Goal: Task Accomplishment & Management: Use online tool/utility

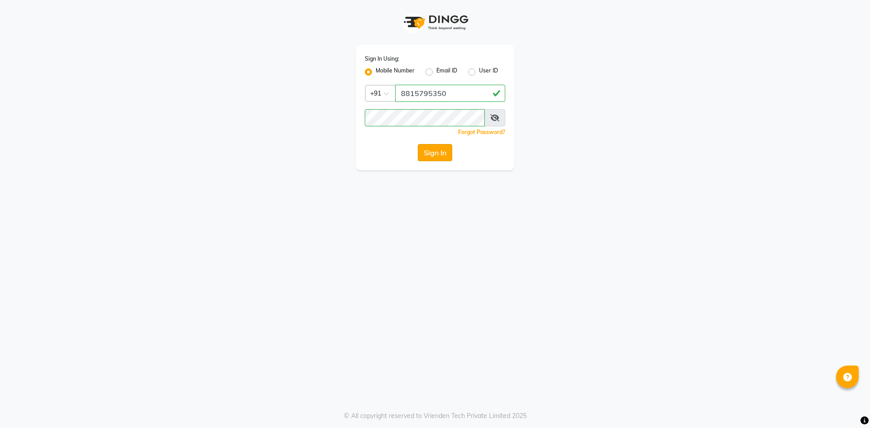
drag, startPoint x: 0, startPoint y: 0, endPoint x: 436, endPoint y: 149, distance: 460.6
click at [436, 149] on button "Sign In" at bounding box center [435, 152] width 34 height 17
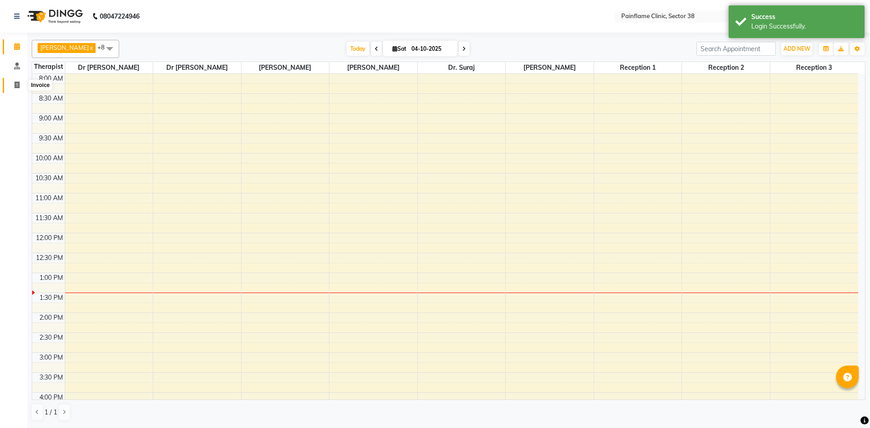
click at [18, 84] on icon at bounding box center [17, 85] width 5 height 7
select select "service"
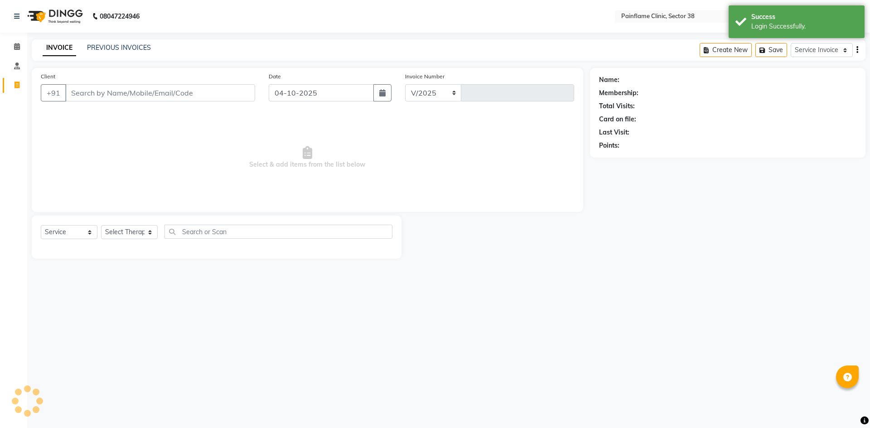
select select "3964"
type input "11843"
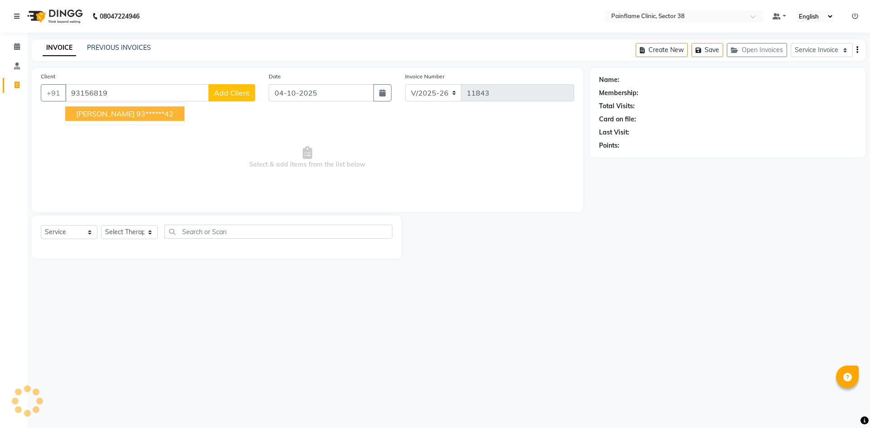
click at [129, 113] on span "[PERSON_NAME]" at bounding box center [105, 113] width 58 height 9
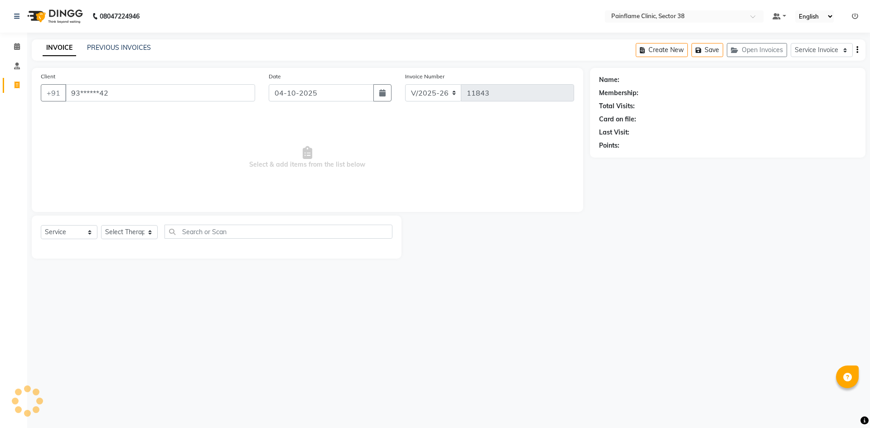
type input "93******42"
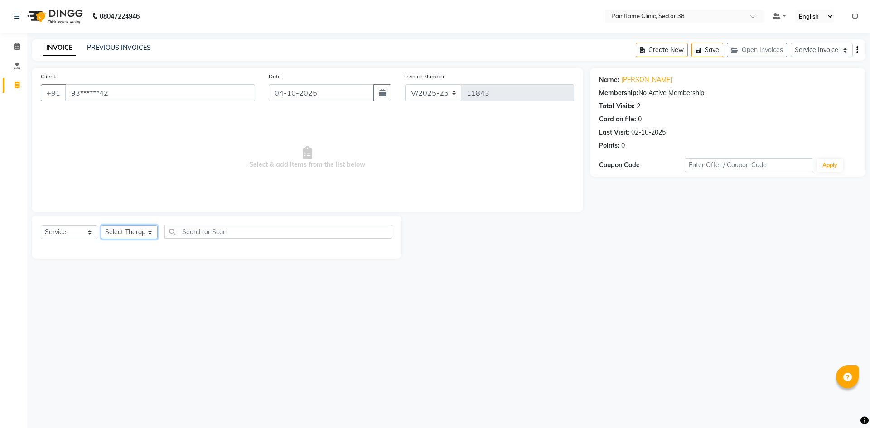
click at [149, 231] on select "Select Therapist [PERSON_NAME] Dr [PERSON_NAME] [PERSON_NAME] Dr [PERSON_NAME] …" at bounding box center [129, 232] width 57 height 14
select select "20209"
click at [101, 225] on select "Select Therapist [PERSON_NAME] Dr [PERSON_NAME] [PERSON_NAME] Dr [PERSON_NAME] …" at bounding box center [129, 232] width 57 height 14
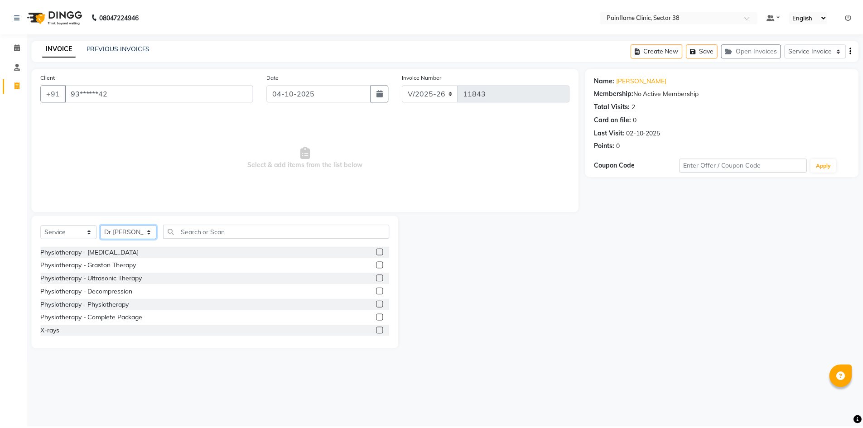
scroll to position [54, 0]
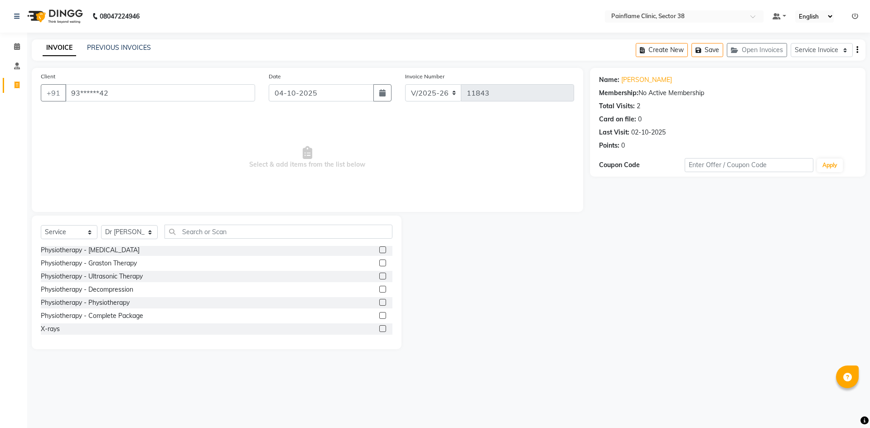
click at [379, 316] on label at bounding box center [382, 315] width 7 height 7
click at [379, 316] on input "checkbox" at bounding box center [382, 316] width 6 height 6
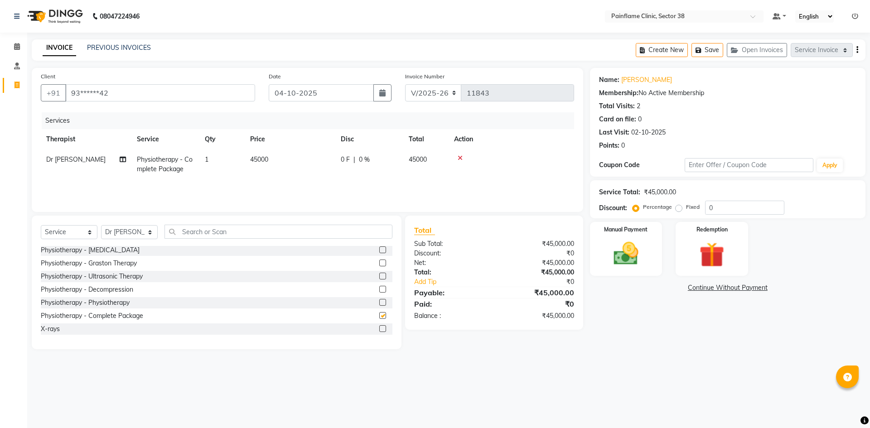
checkbox input "false"
click at [273, 157] on td "45000" at bounding box center [290, 165] width 91 height 30
select select "20209"
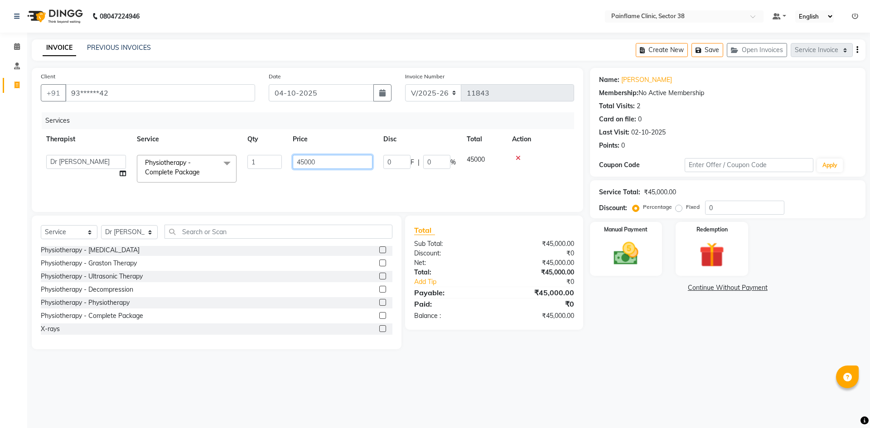
click at [323, 162] on input "45000" at bounding box center [333, 162] width 80 height 14
type input "4"
type input "4000"
click at [615, 245] on img at bounding box center [626, 254] width 42 height 30
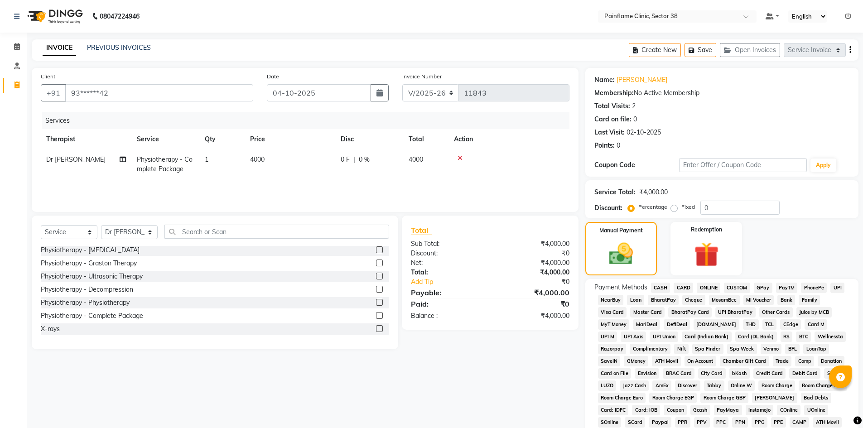
click at [837, 286] on span "UPI" at bounding box center [838, 288] width 14 height 10
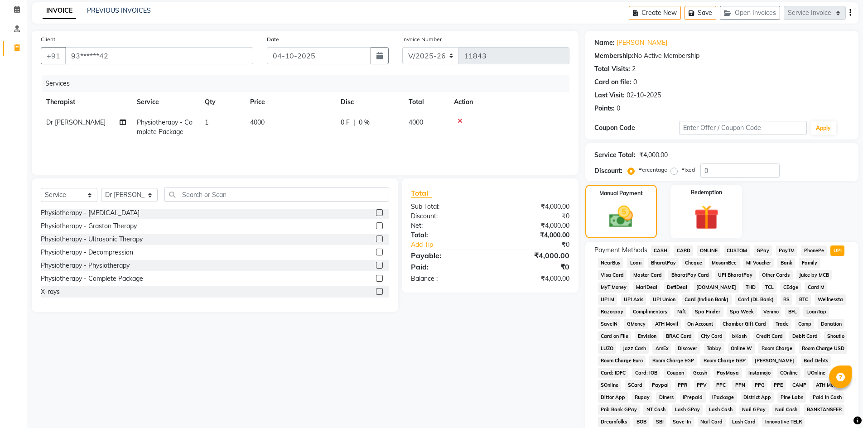
scroll to position [134, 0]
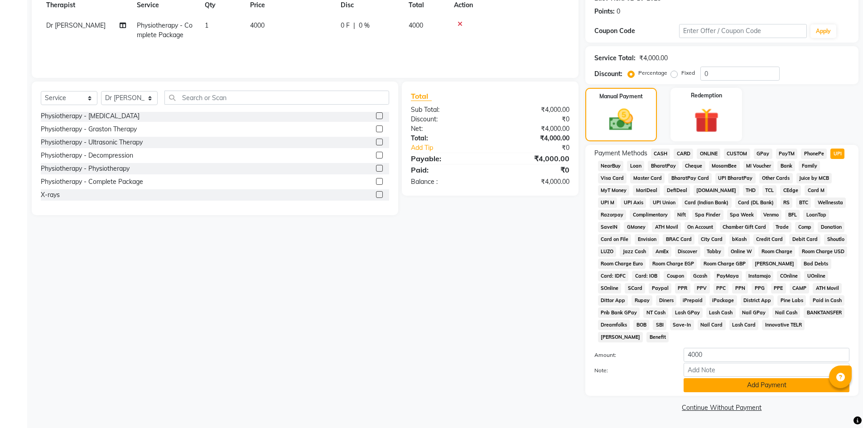
click at [712, 383] on button "Add Payment" at bounding box center [767, 385] width 166 height 14
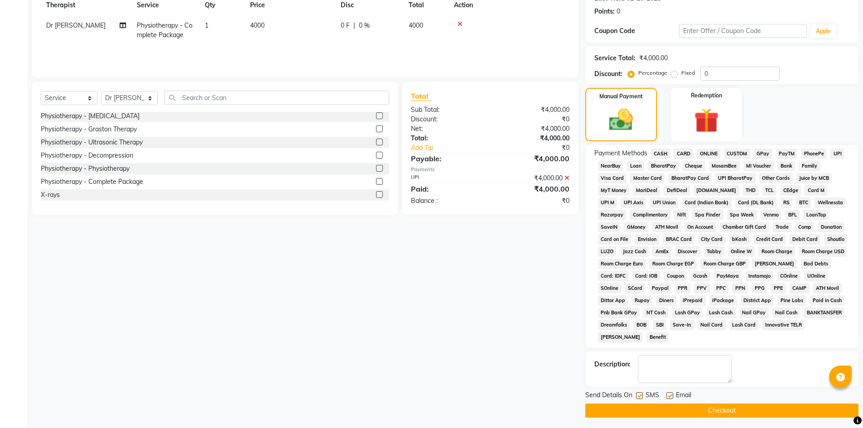
click at [669, 395] on label at bounding box center [670, 395] width 7 height 7
click at [669, 395] on input "checkbox" at bounding box center [670, 396] width 6 height 6
checkbox input "false"
drag, startPoint x: 639, startPoint y: 395, endPoint x: 636, endPoint y: 420, distance: 25.2
click at [639, 398] on label at bounding box center [639, 395] width 7 height 7
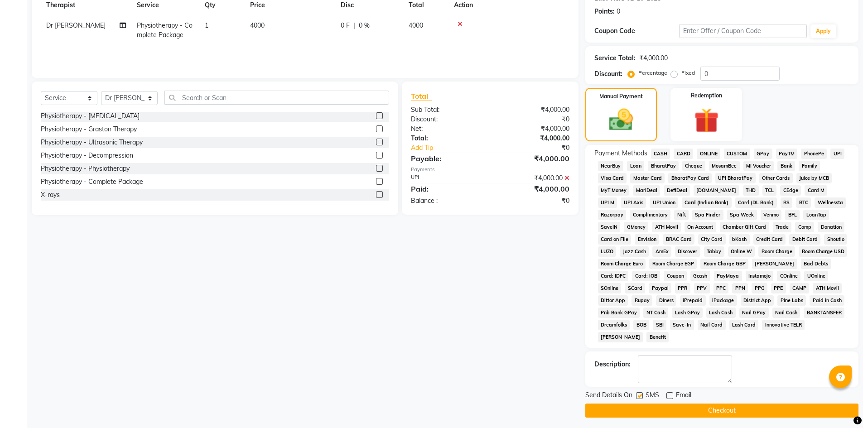
click at [639, 398] on input "checkbox" at bounding box center [639, 396] width 6 height 6
checkbox input "false"
click at [648, 407] on button "Checkout" at bounding box center [721, 411] width 273 height 14
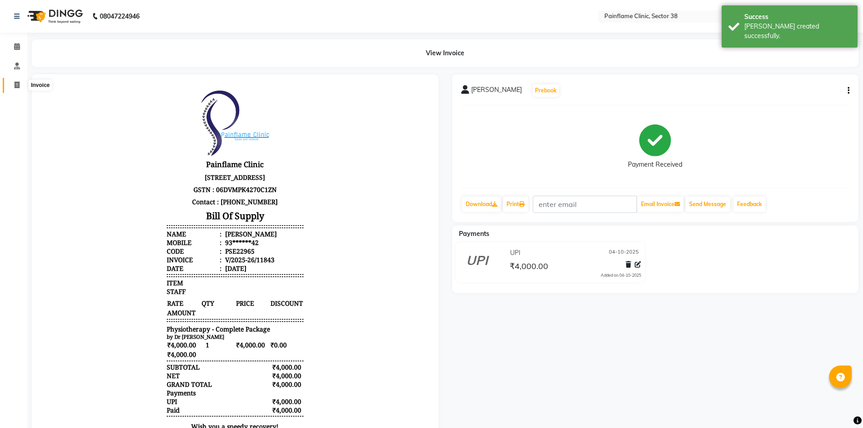
click at [16, 84] on icon at bounding box center [17, 85] width 5 height 7
select select "service"
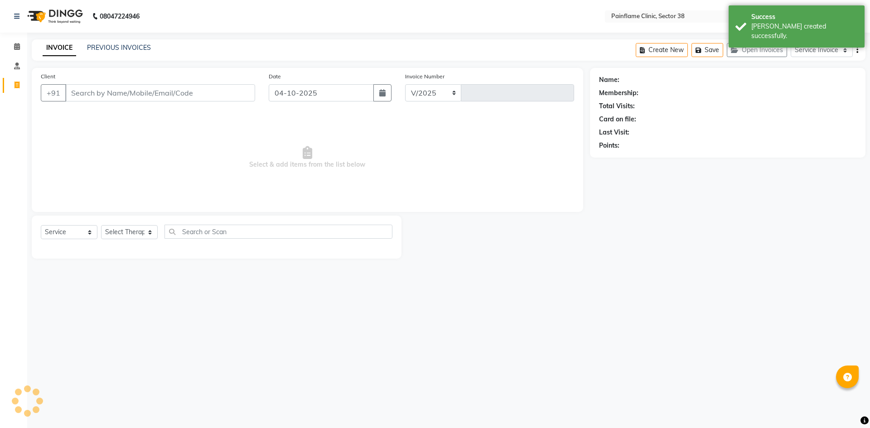
select select "3964"
type input "11844"
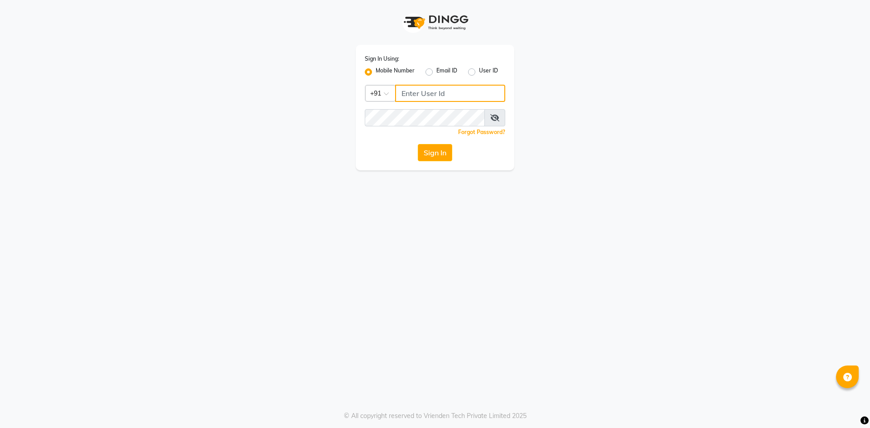
type input "8815795350"
